Goal: Transaction & Acquisition: Obtain resource

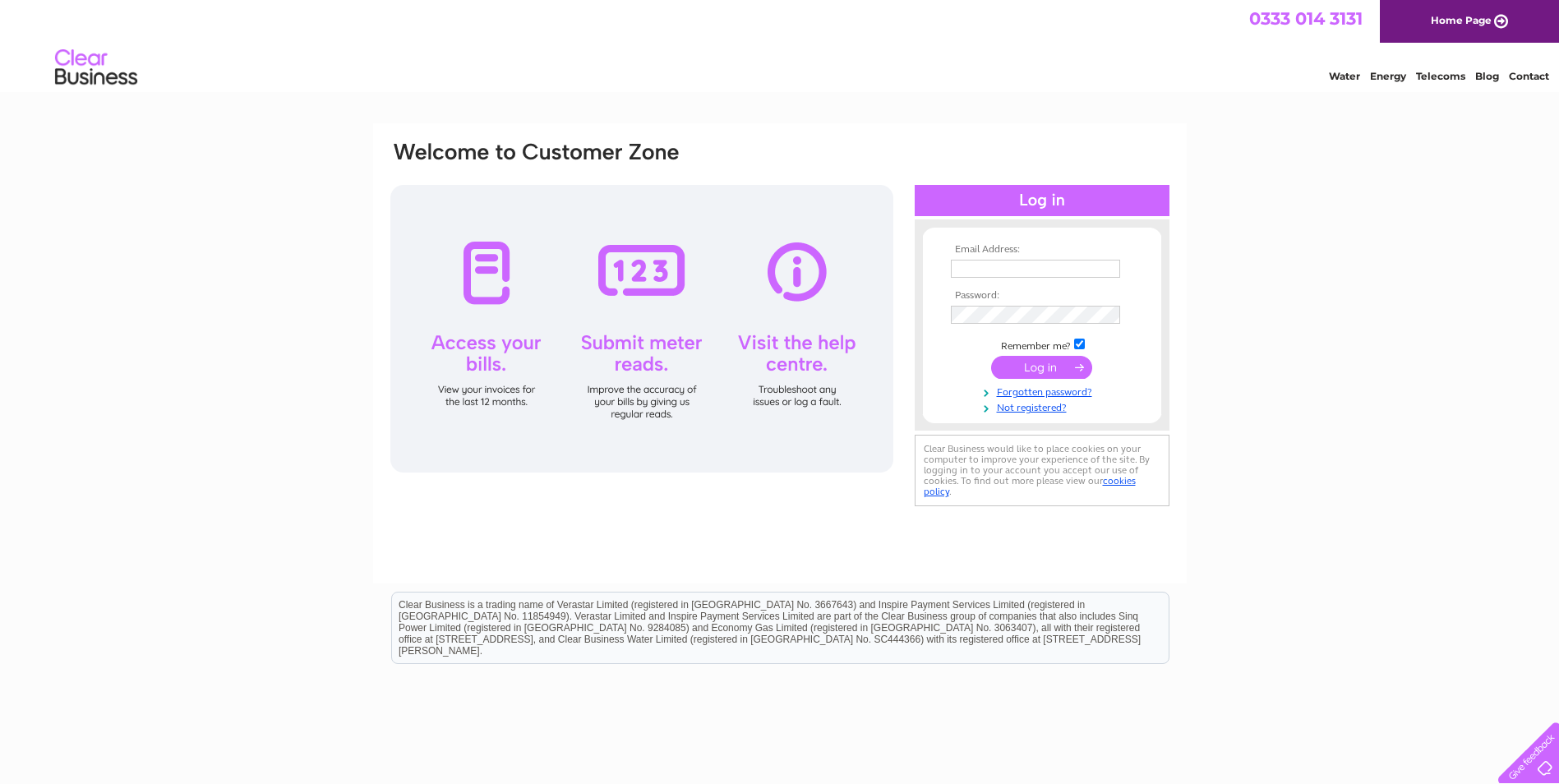
type input "info@quattros.co.uk"
click at [1040, 363] on input "submit" at bounding box center [1042, 368] width 101 height 23
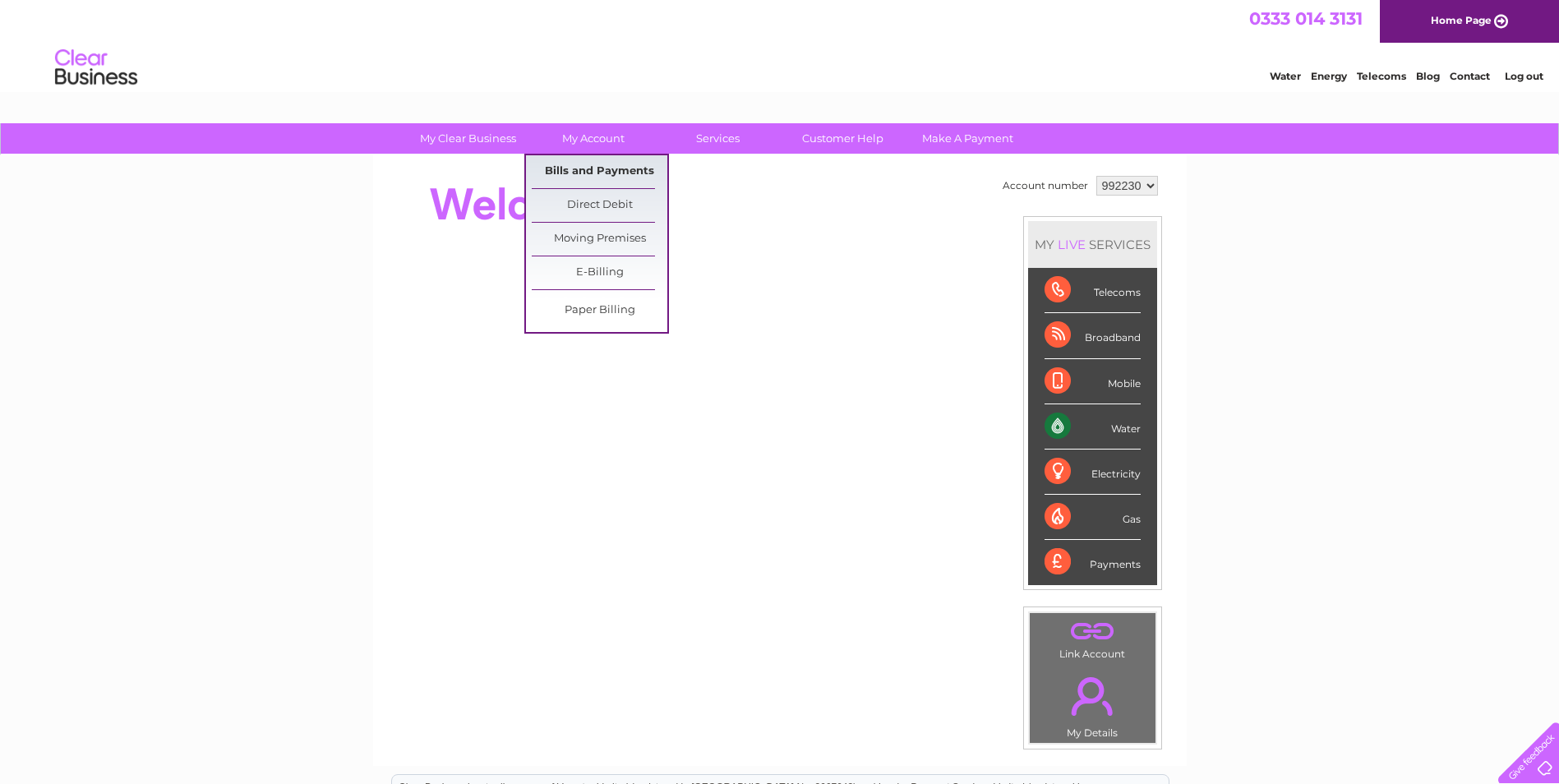
click at [595, 164] on link "Bills and Payments" at bounding box center [599, 172] width 135 height 33
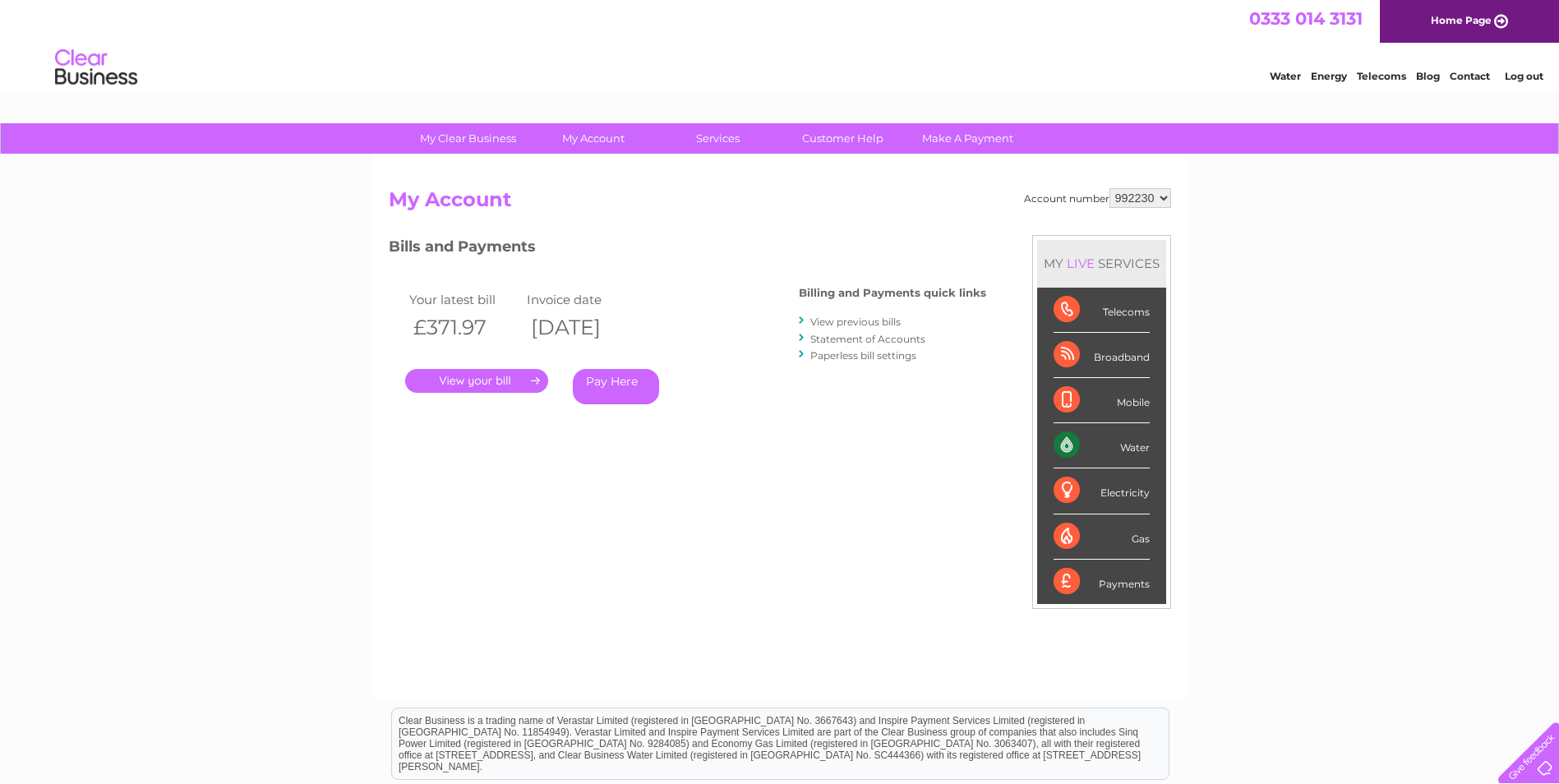
click at [491, 375] on link "." at bounding box center [476, 381] width 143 height 24
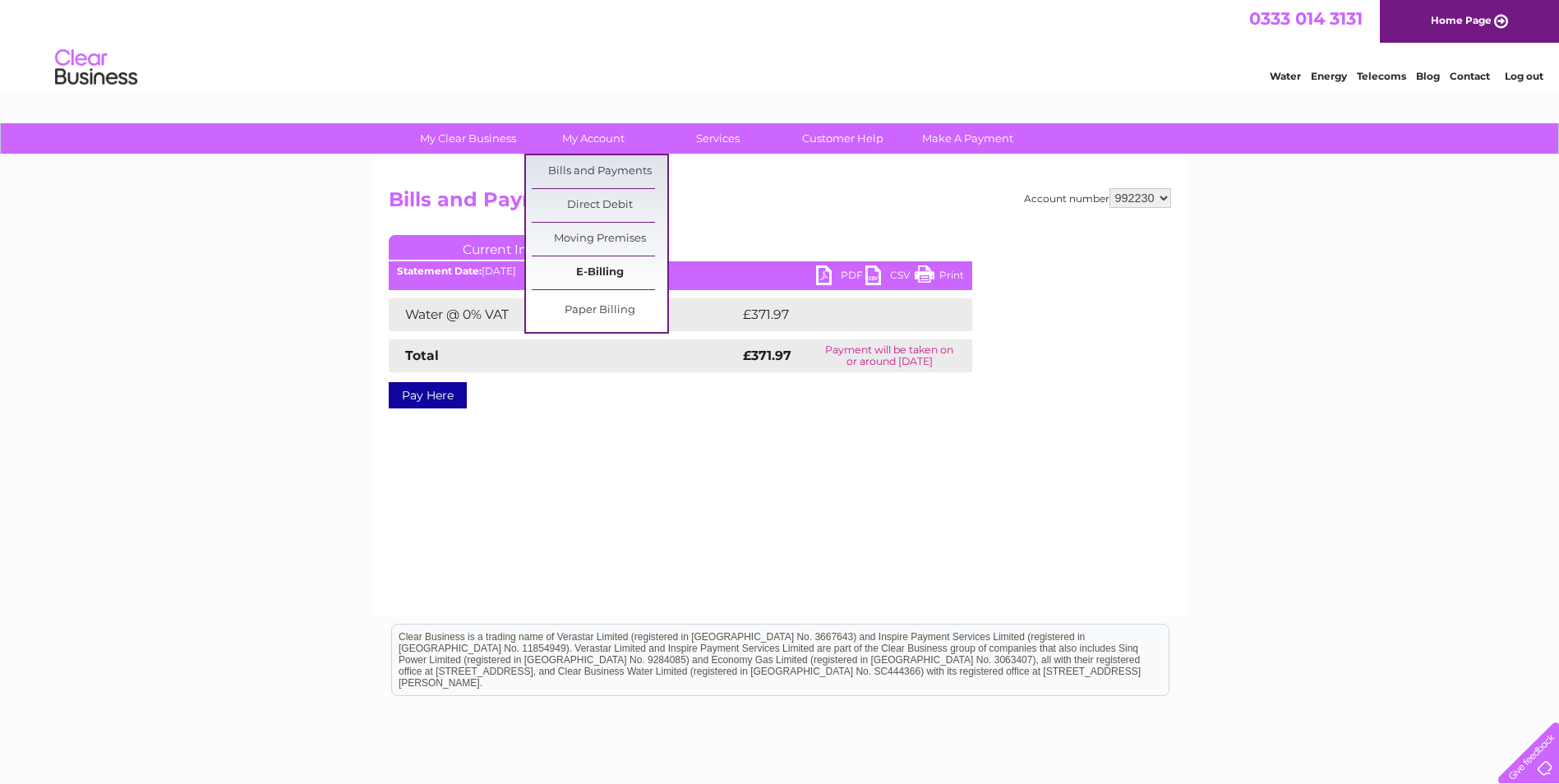
click at [590, 276] on link "E-Billing" at bounding box center [599, 273] width 135 height 33
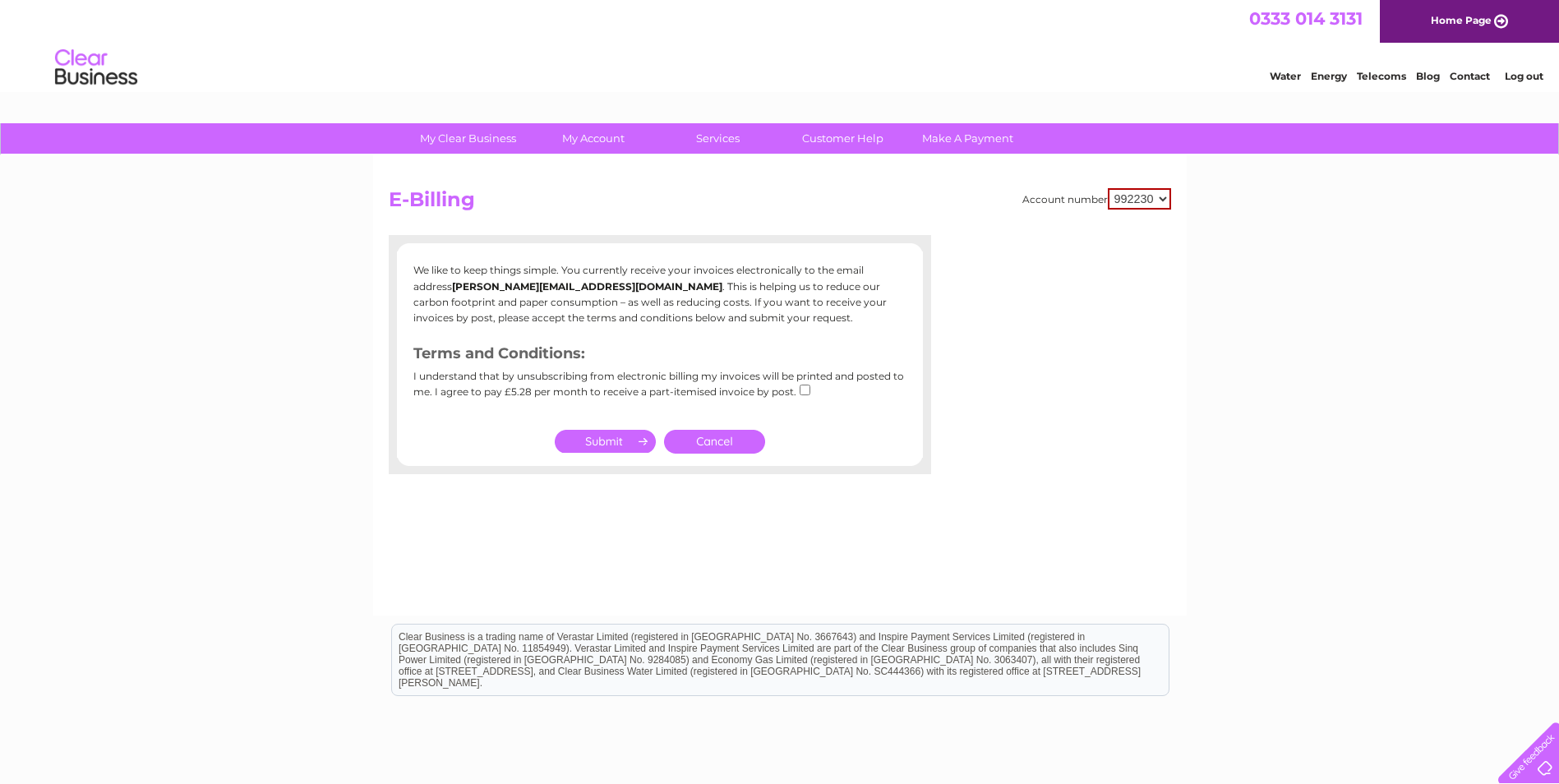
click at [1164, 199] on select "992230" at bounding box center [1140, 199] width 63 height 22
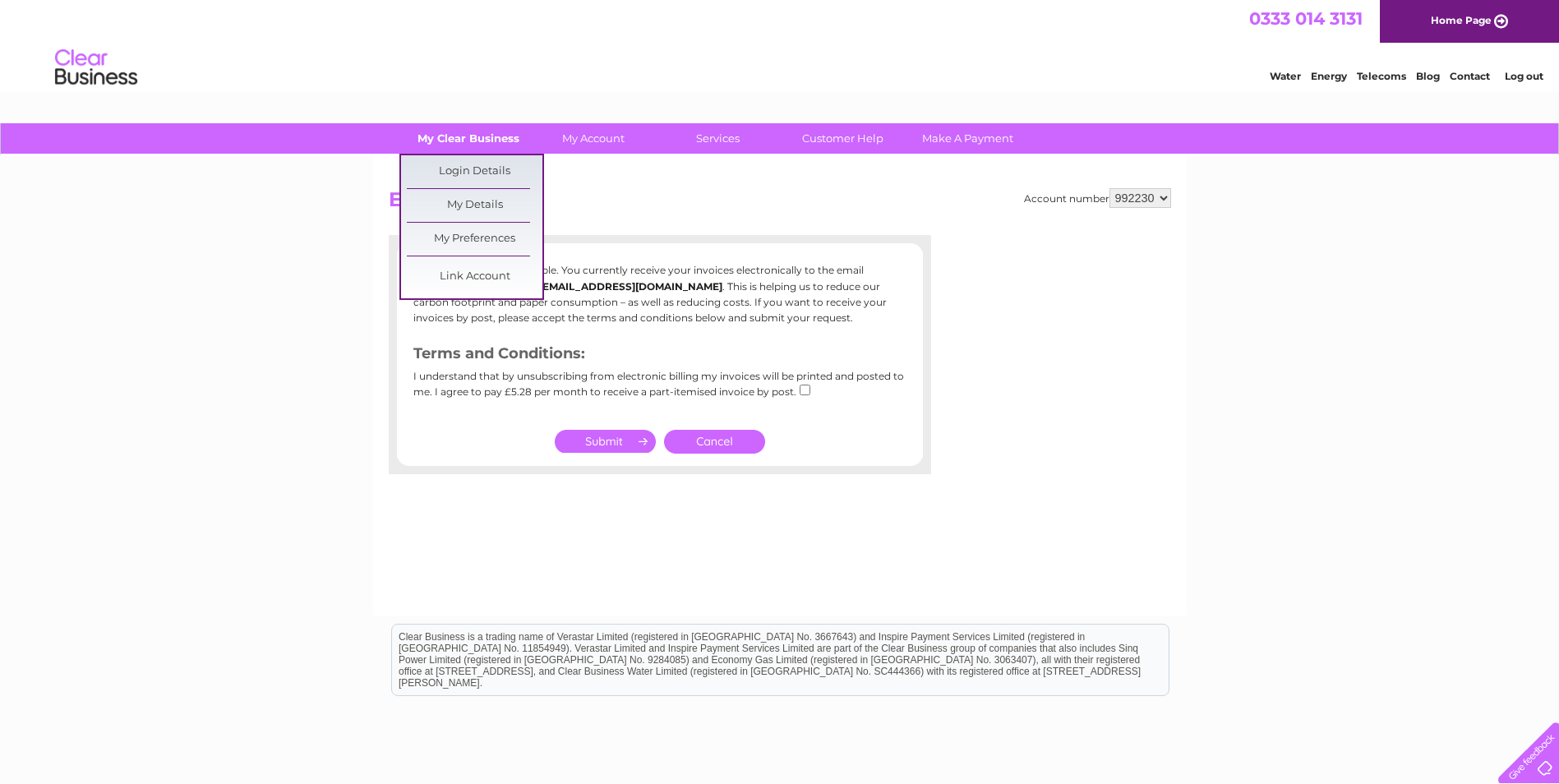
click at [460, 143] on link "My Clear Business" at bounding box center [468, 139] width 135 height 31
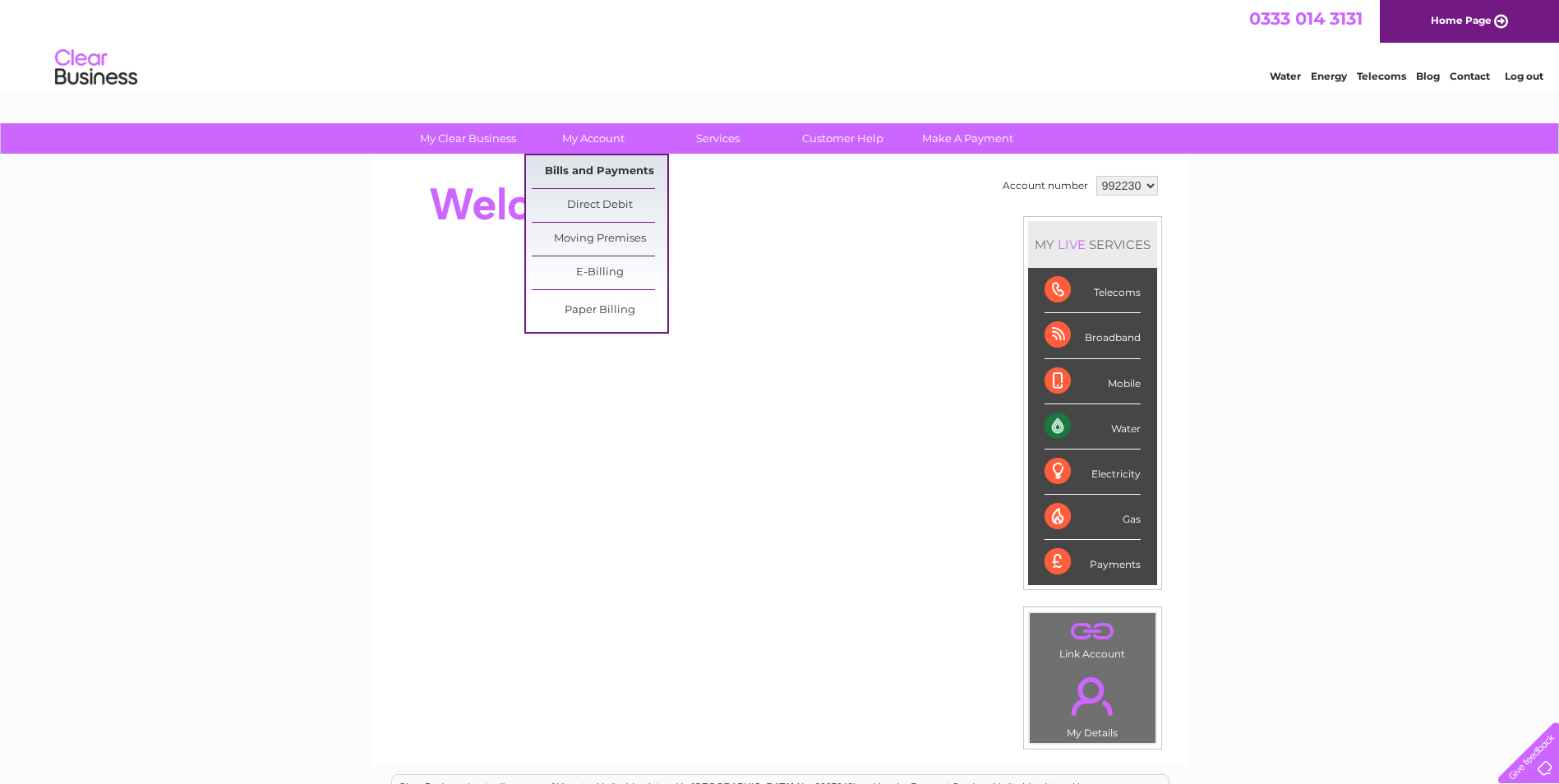
click at [570, 159] on link "Bills and Payments" at bounding box center [599, 172] width 135 height 33
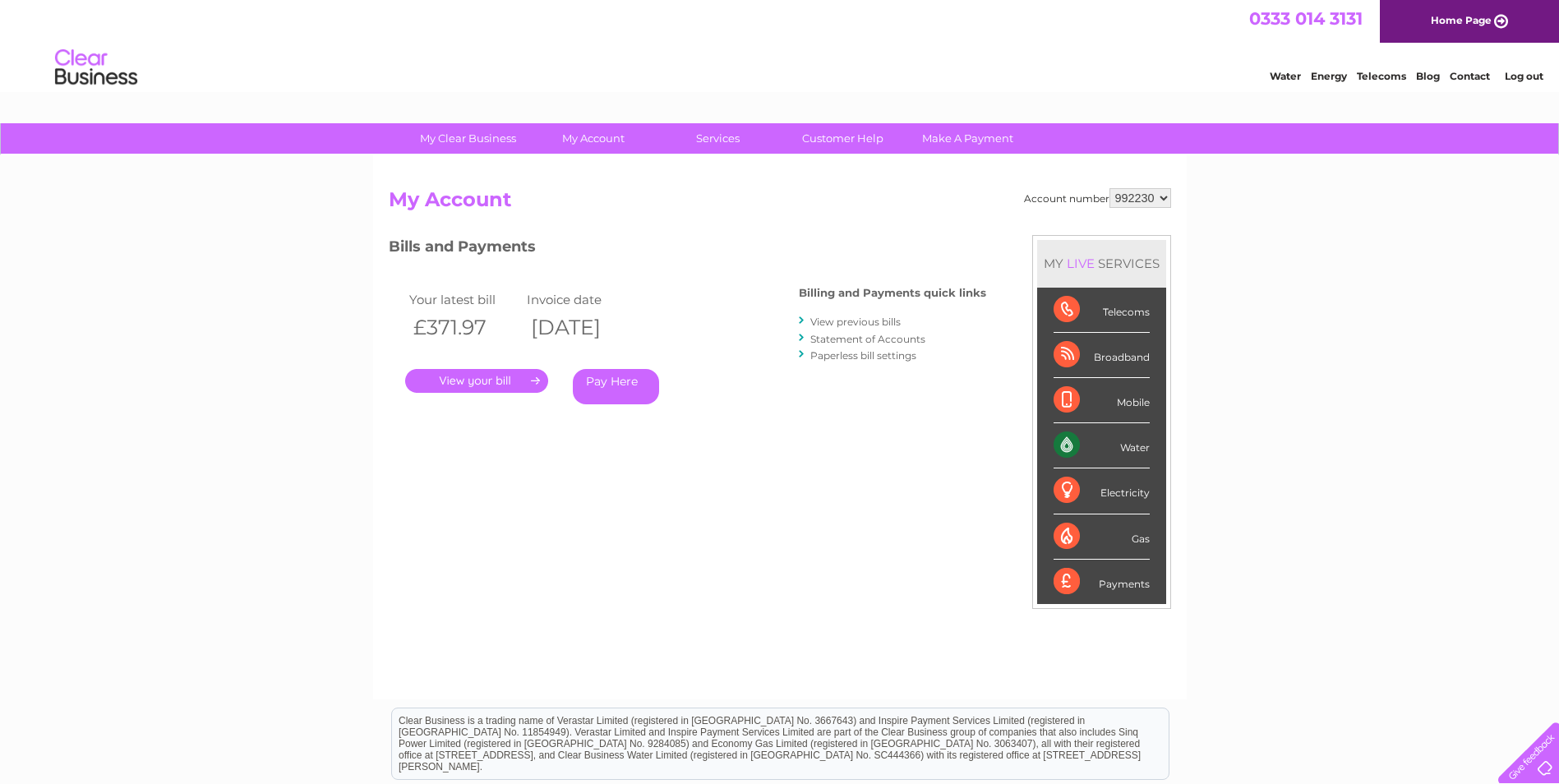
click at [821, 324] on link "View previous bills" at bounding box center [855, 321] width 90 height 12
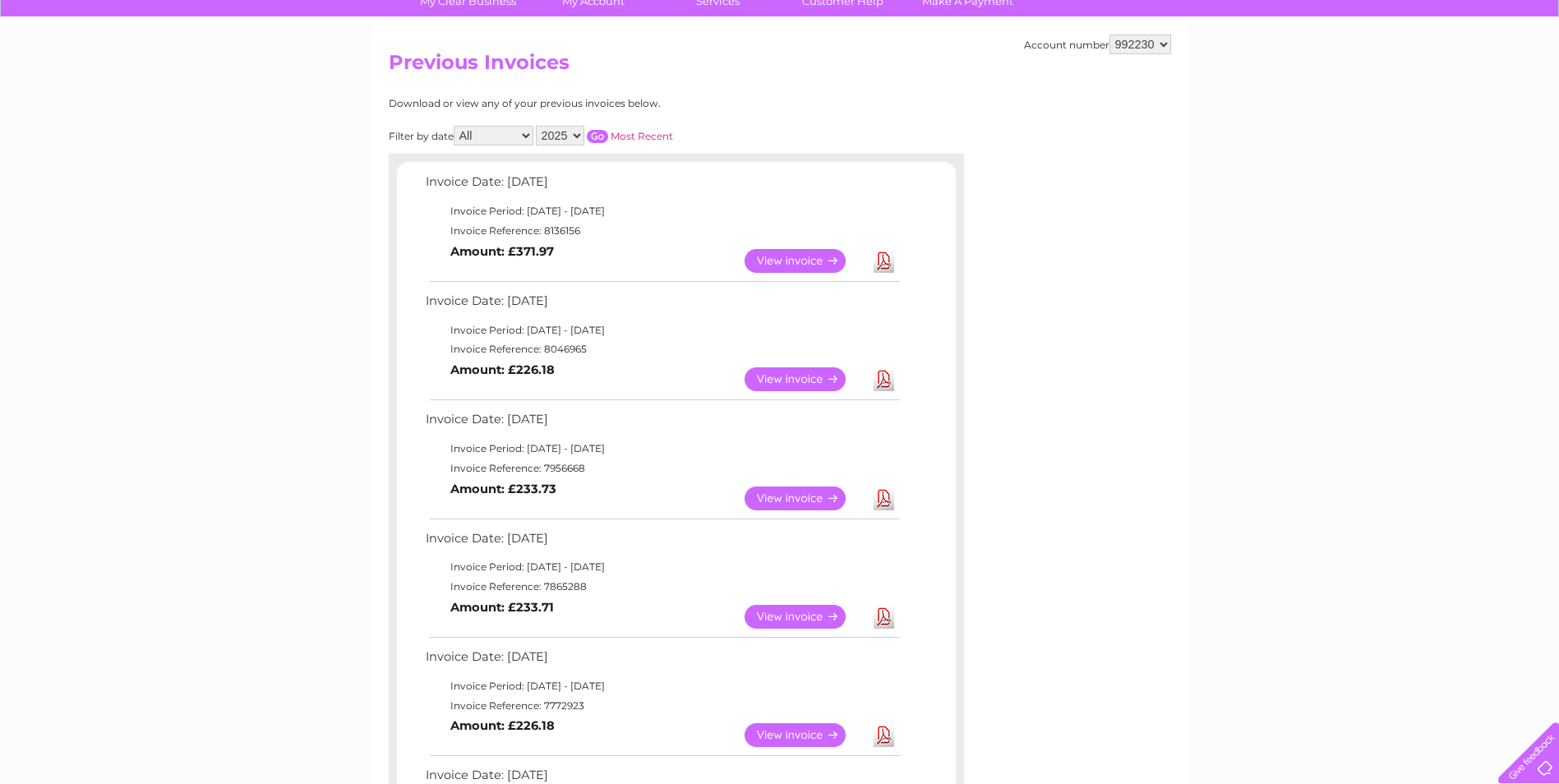
scroll to position [274, 0]
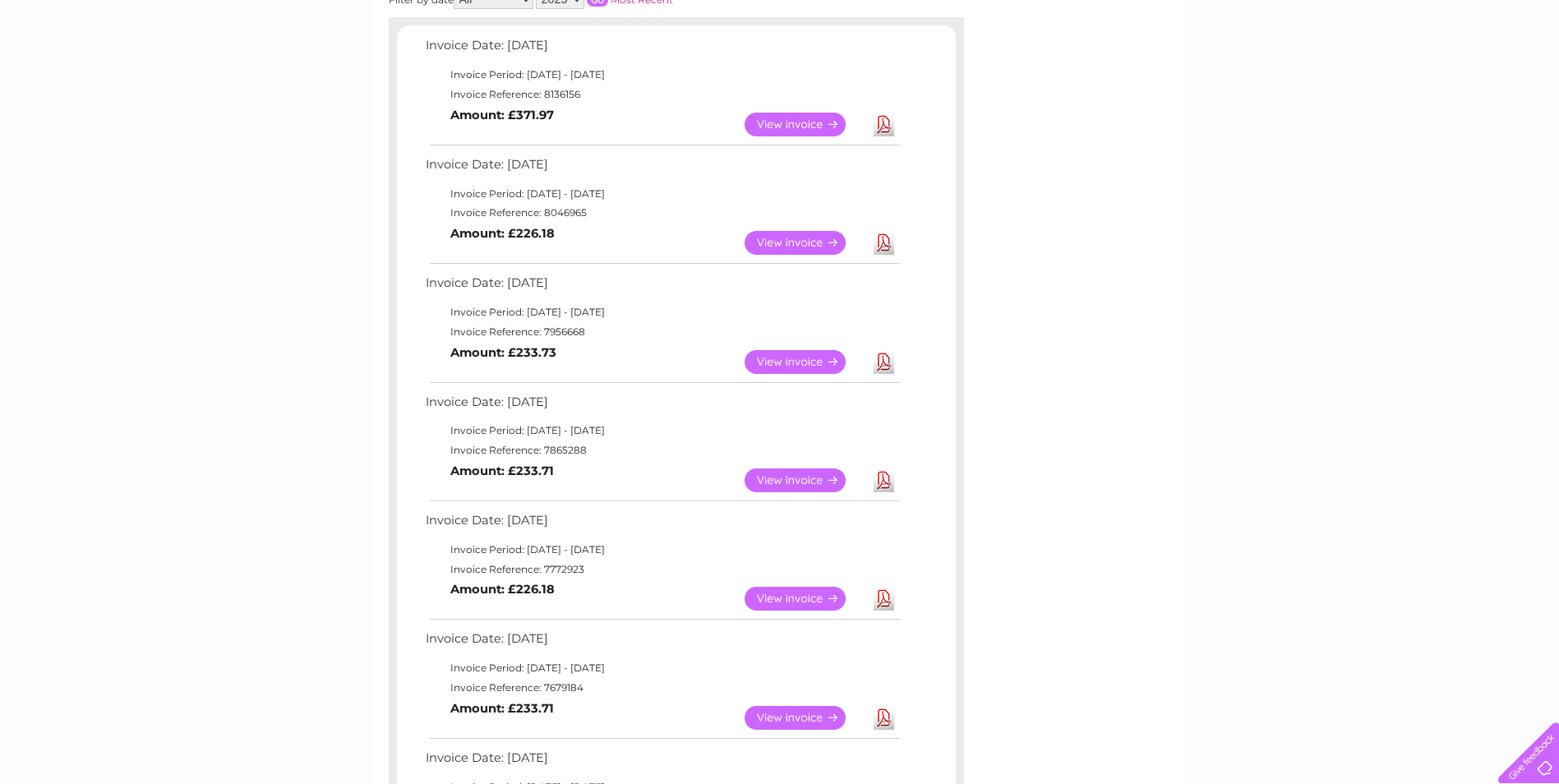
click at [881, 361] on link "Download" at bounding box center [884, 362] width 21 height 24
click at [882, 242] on link "Download" at bounding box center [884, 242] width 21 height 24
click at [888, 129] on link "Download" at bounding box center [884, 124] width 21 height 24
